Goal: Task Accomplishment & Management: Manage account settings

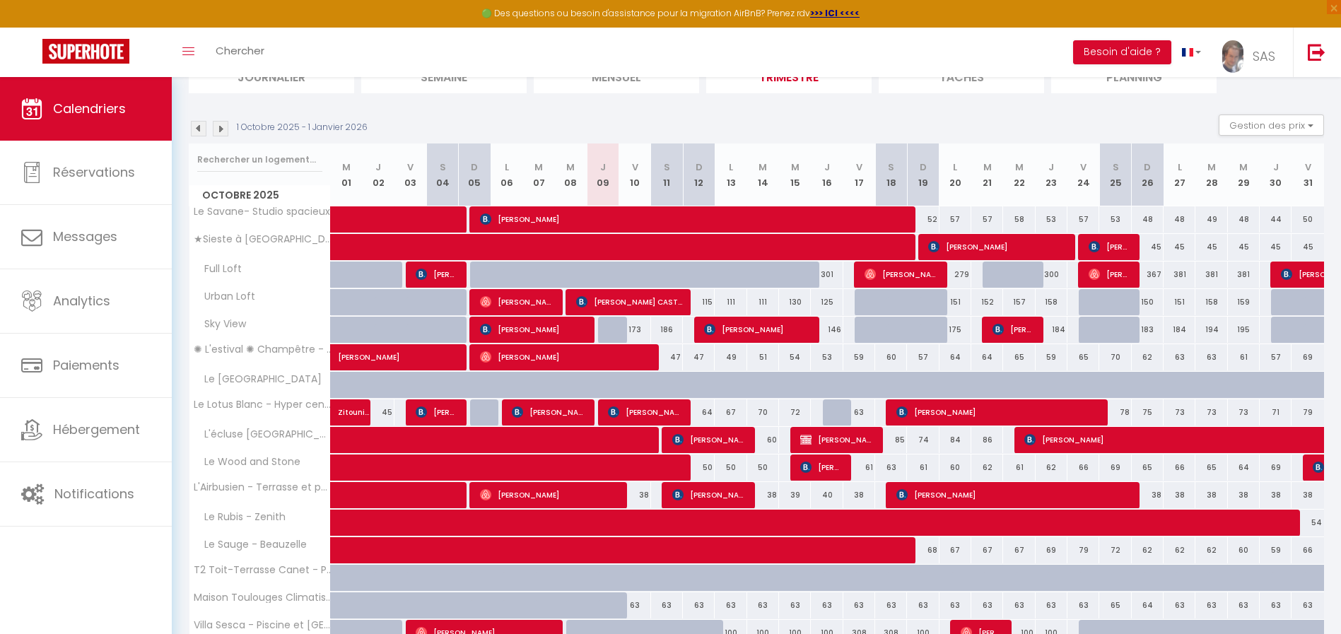
scroll to position [203, 0]
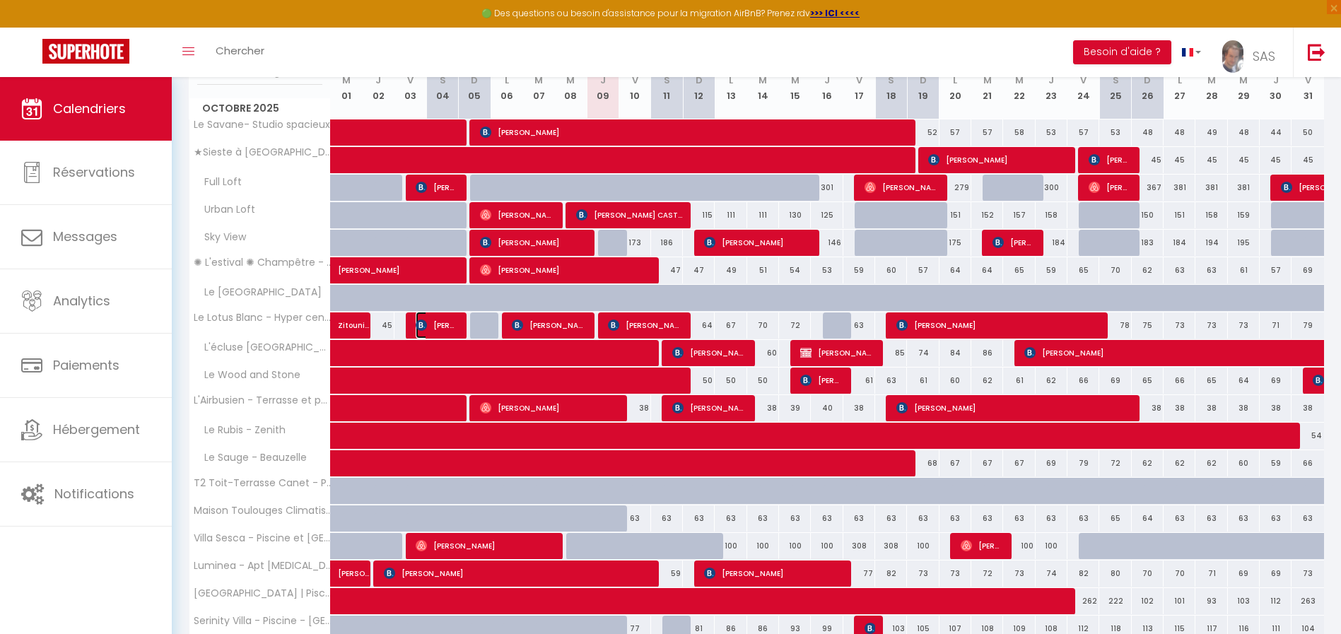
click at [431, 322] on span "[PERSON_NAME]" at bounding box center [437, 325] width 42 height 27
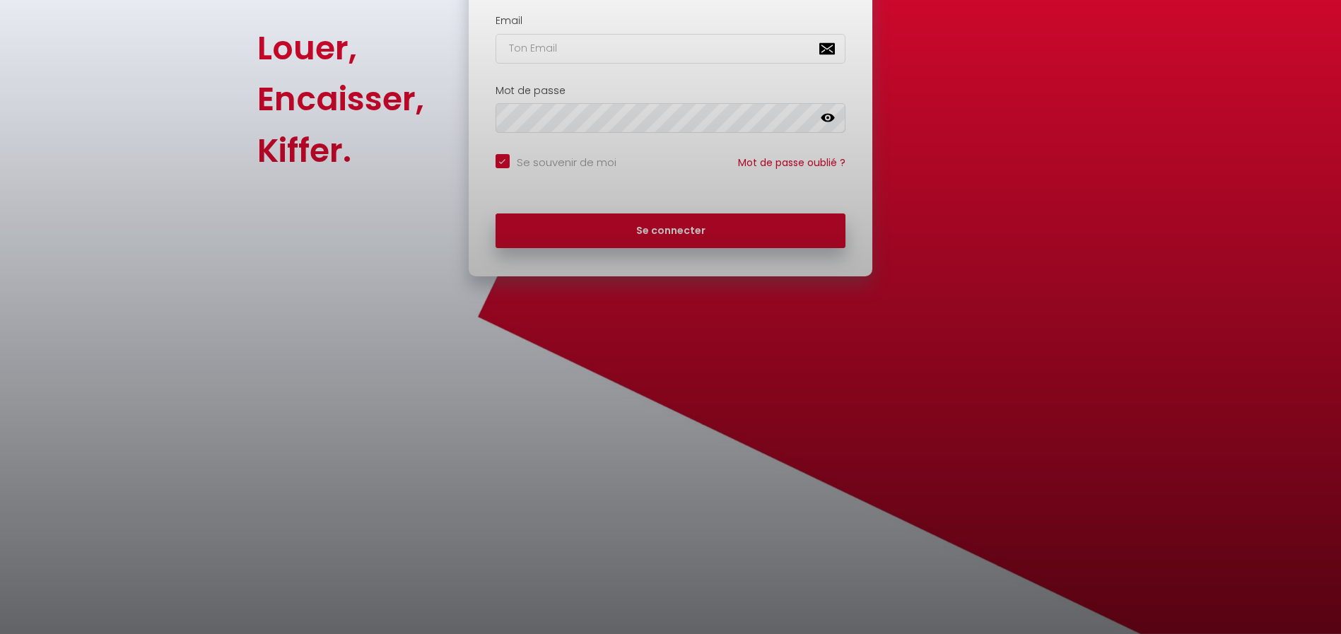
checkbox input "true"
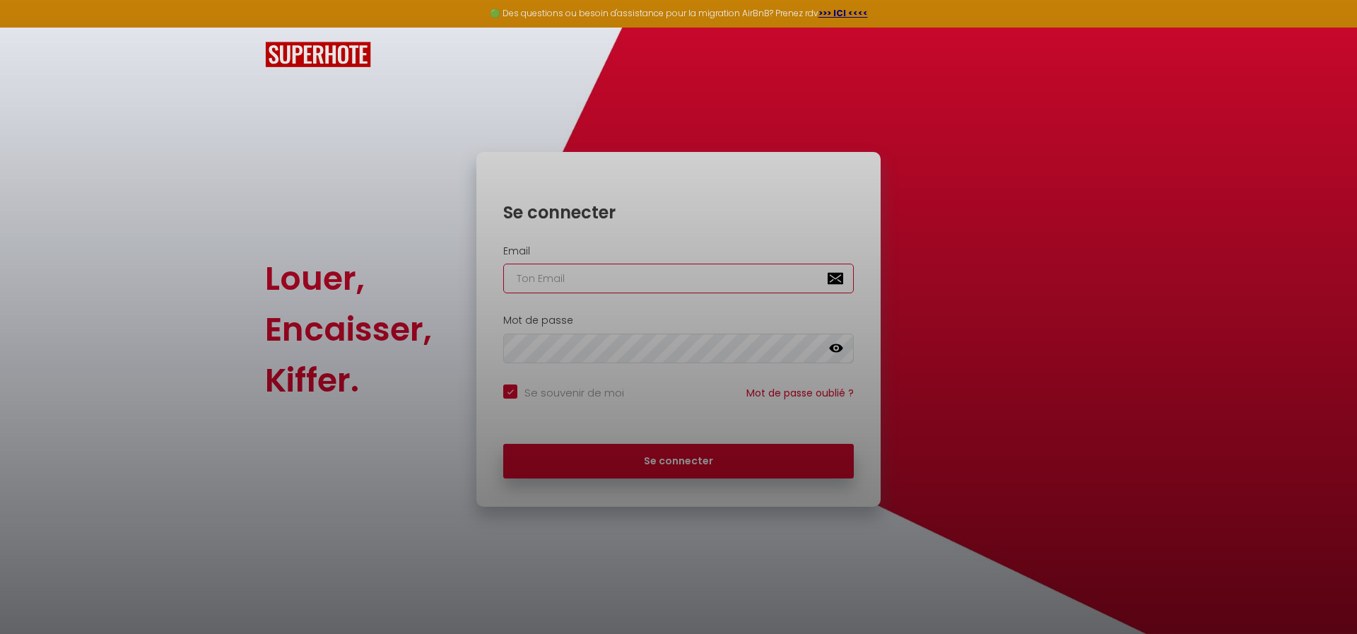
type input "[PERSON_NAME][EMAIL_ADDRESS][DOMAIN_NAME]"
checkbox input "true"
click at [619, 460] on div at bounding box center [678, 317] width 1357 height 634
click at [696, 456] on div at bounding box center [678, 317] width 1357 height 634
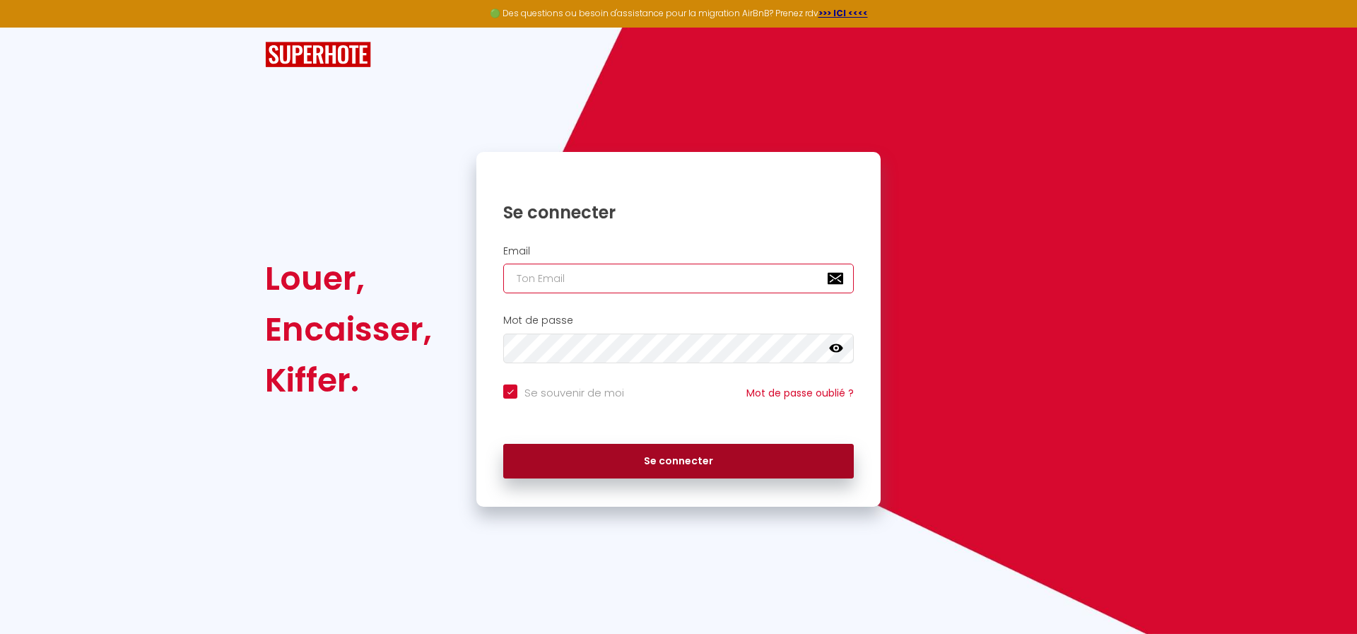
type input "[PERSON_NAME][EMAIL_ADDRESS][DOMAIN_NAME]"
click at [664, 457] on button "Se connecter" at bounding box center [678, 461] width 351 height 35
checkbox input "true"
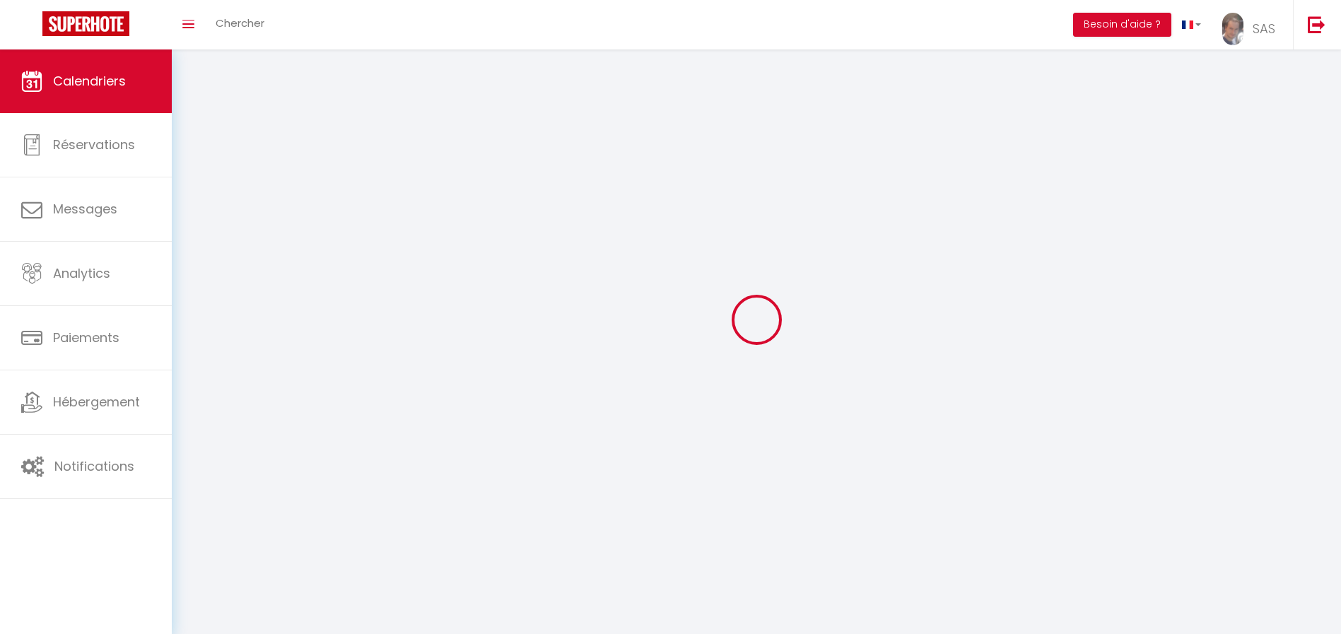
select select
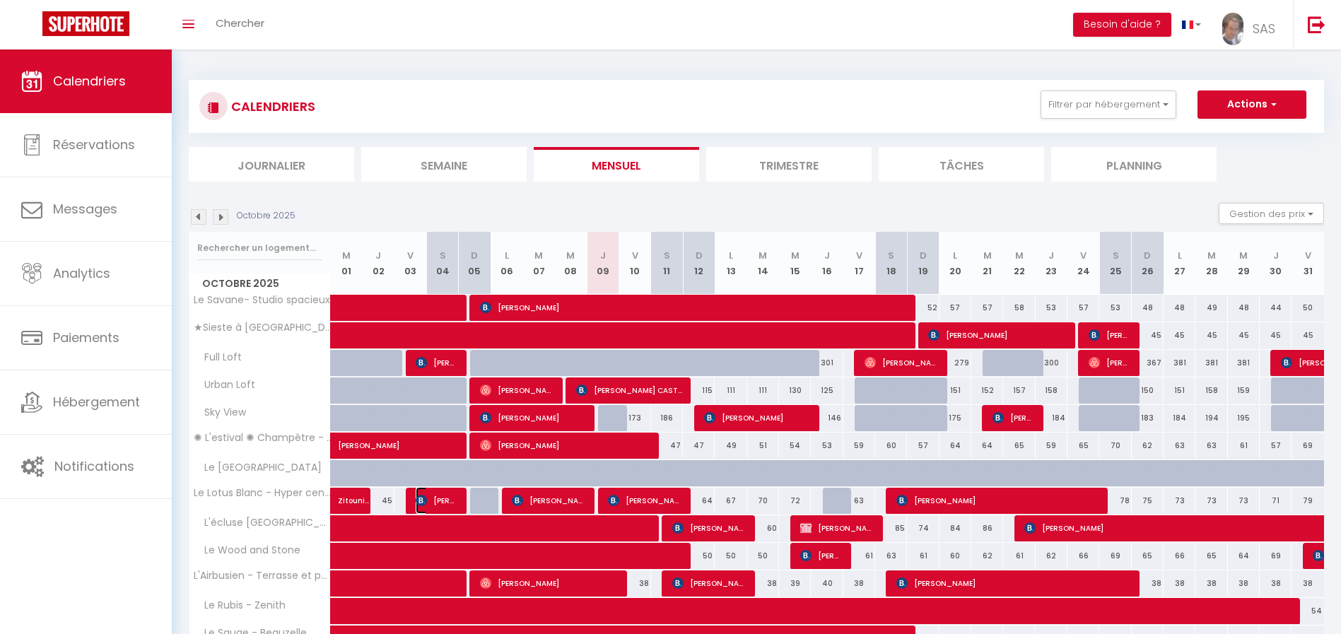
click at [433, 501] on span "[PERSON_NAME]" at bounding box center [437, 500] width 42 height 27
select select "OK"
select select "1"
select select "0"
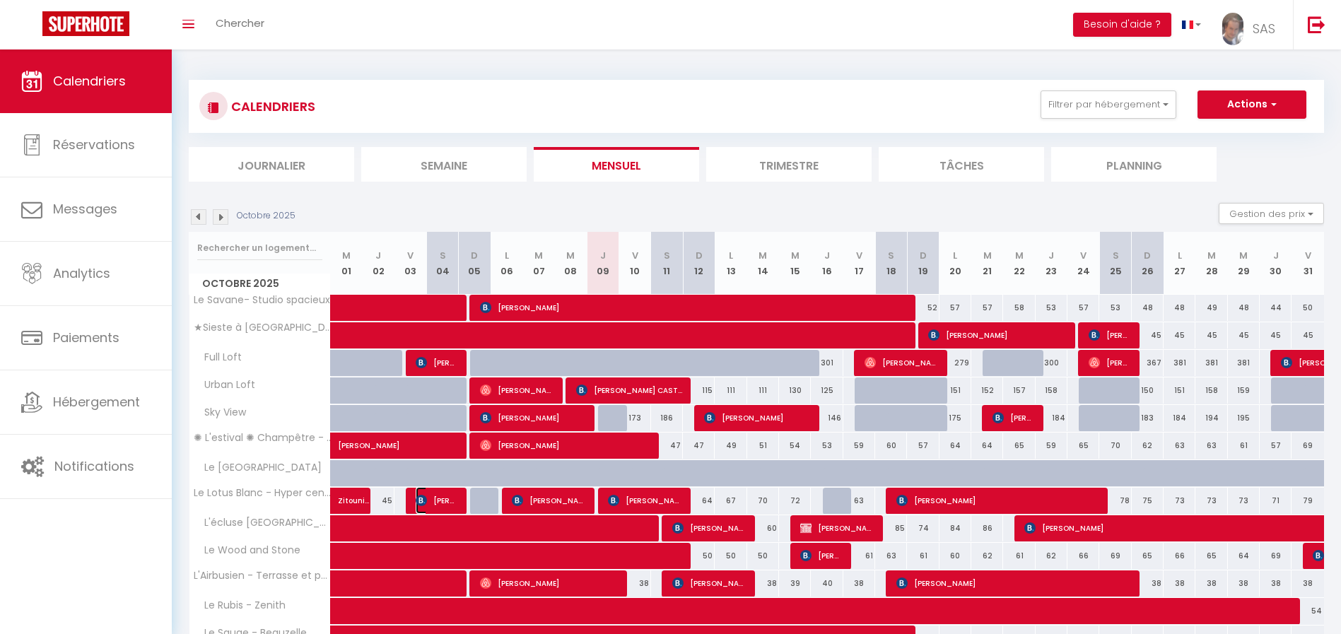
select select "1"
select select
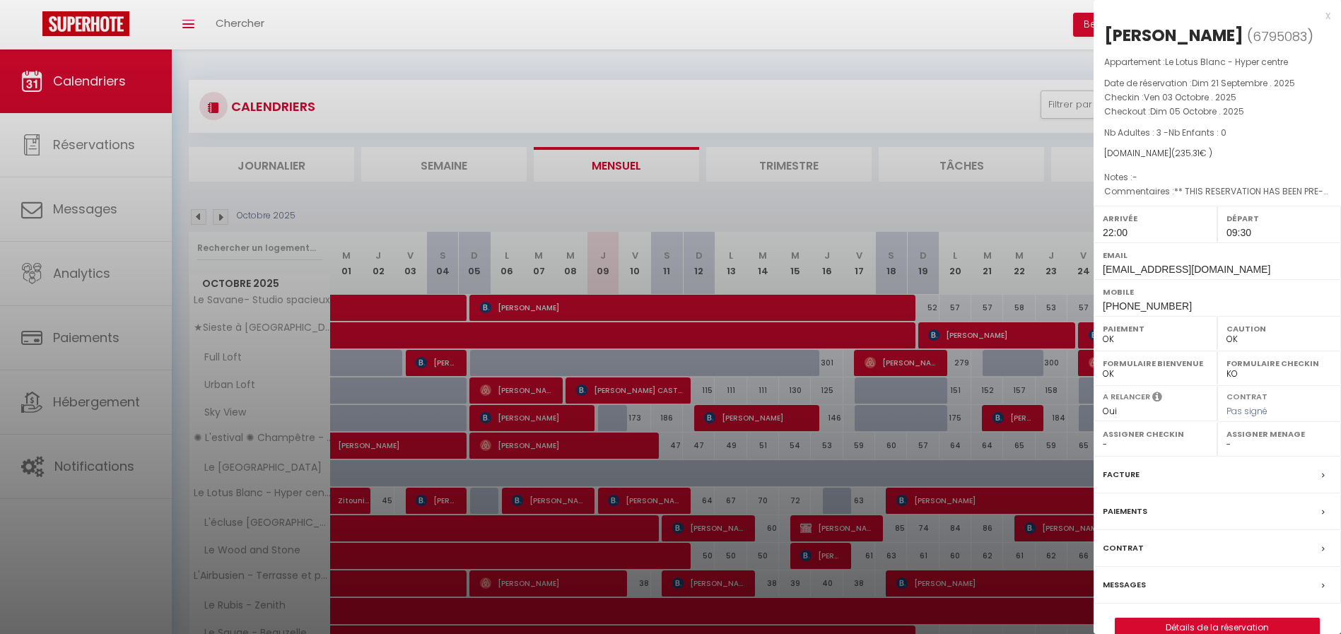
click at [1326, 16] on div "x" at bounding box center [1212, 15] width 237 height 17
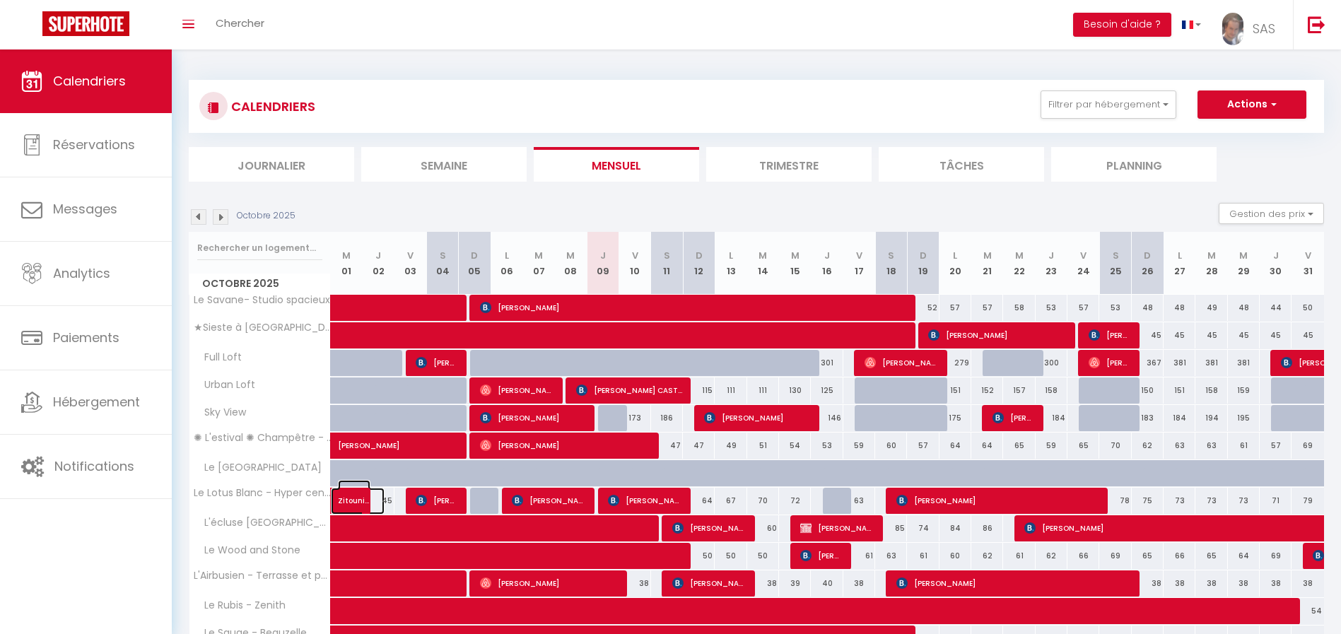
click at [338, 498] on span "Zitouni Yacine" at bounding box center [354, 493] width 33 height 27
